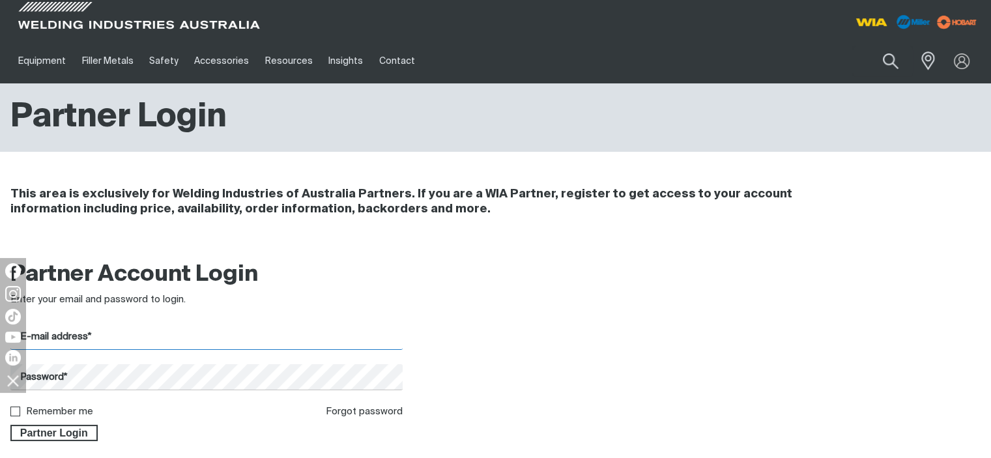
type input "[EMAIL_ADDRESS][DOMAIN_NAME]"
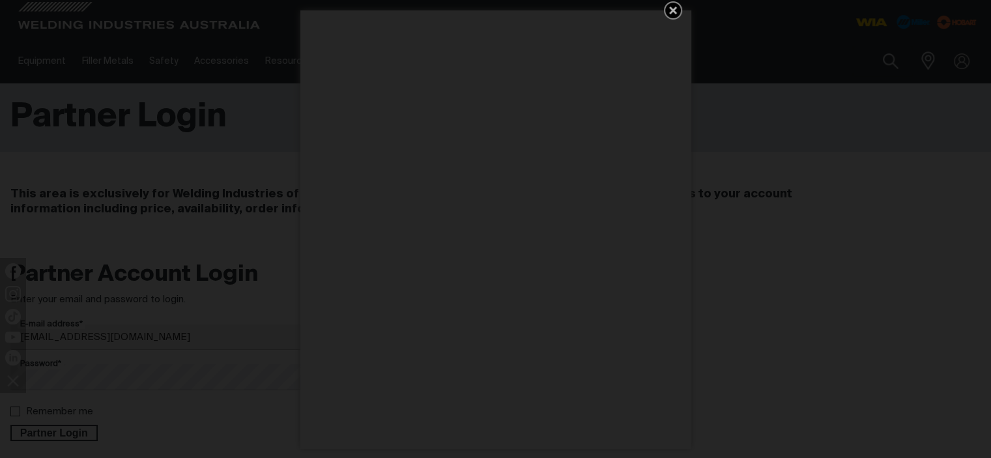
click at [42, 432] on div "Get 5 WIA Welding Guides Free!" at bounding box center [495, 229] width 991 height 458
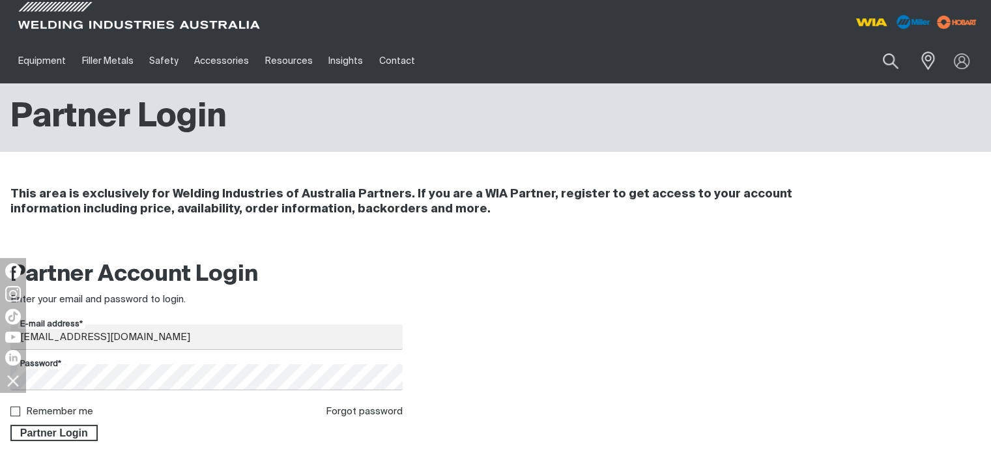
click at [42, 432] on span "Partner Login" at bounding box center [54, 433] width 85 height 17
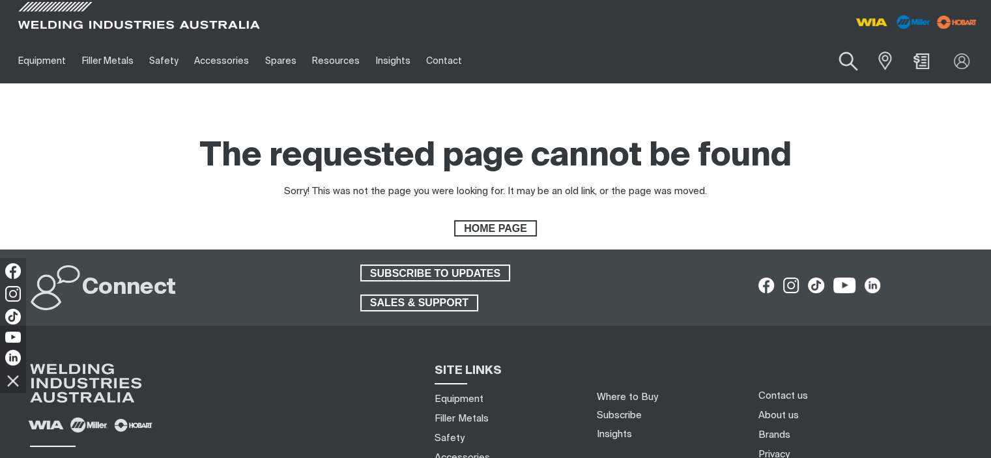
click at [845, 65] on button "Search products" at bounding box center [848, 61] width 53 height 37
click at [755, 62] on input "Search" at bounding box center [769, 60] width 201 height 29
paste input "Kit,Compressor Front Seal"
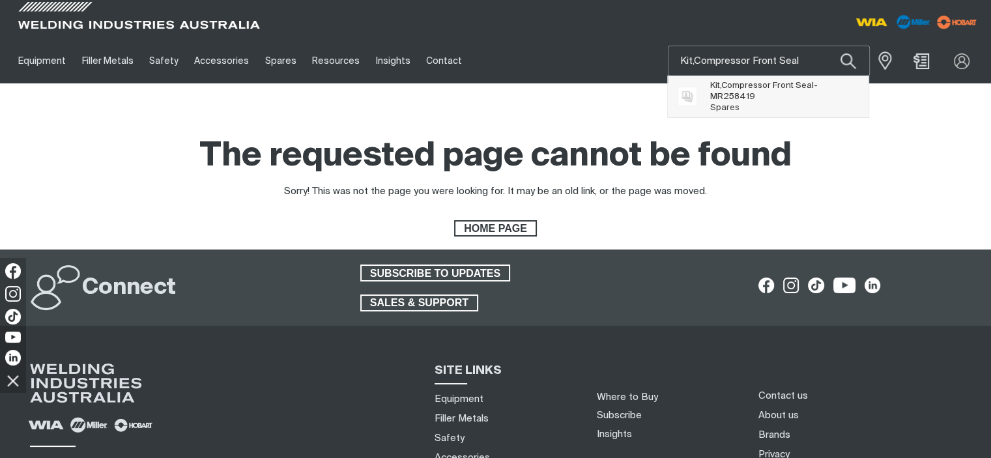
type input "Kit,Compressor Front Seal"
click at [738, 100] on span "Kit,Compressor Front Seal - MR258419" at bounding box center [785, 91] width 149 height 22
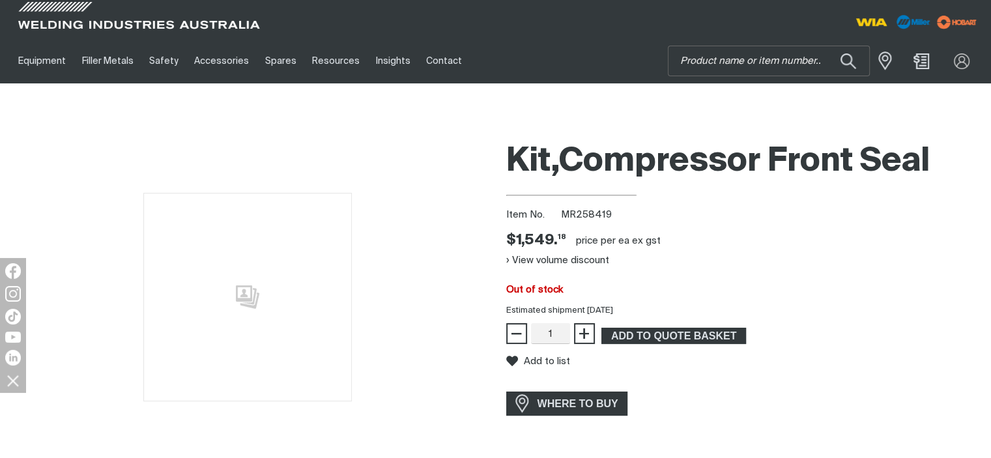
scroll to position [209, 0]
